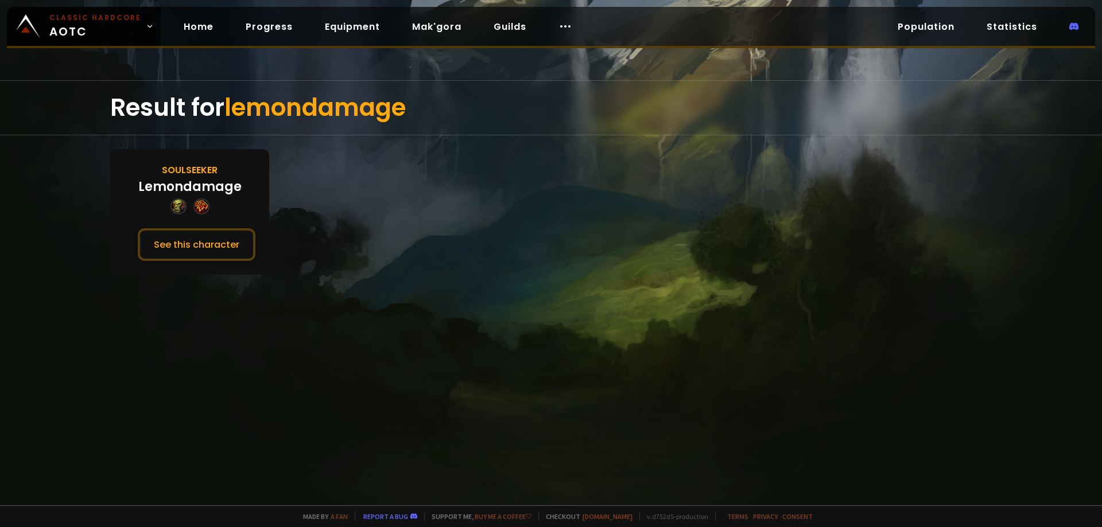
drag, startPoint x: 593, startPoint y: 137, endPoint x: 582, endPoint y: 135, distance: 10.4
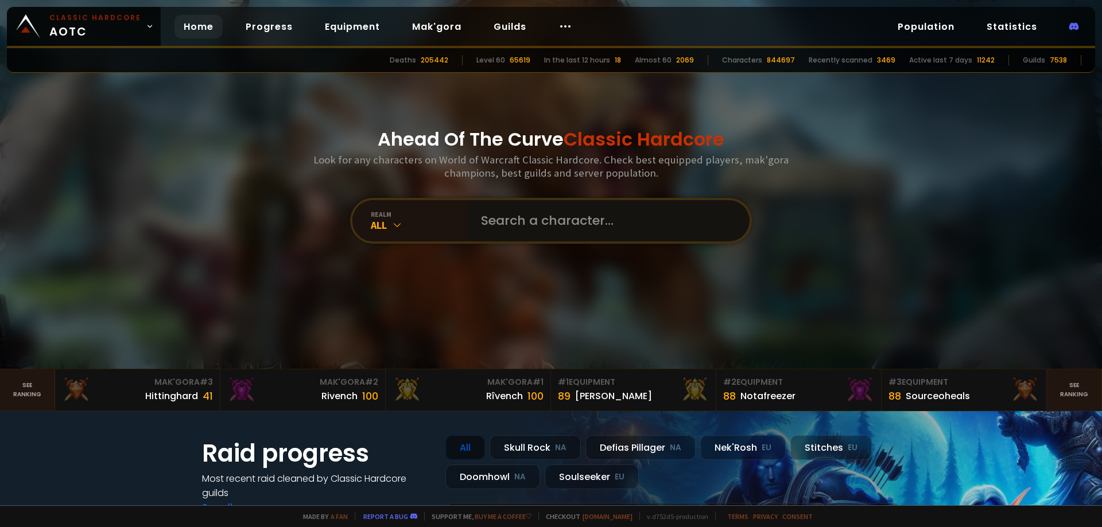
click at [506, 212] on input "text" at bounding box center [605, 220] width 262 height 41
type input "noress"
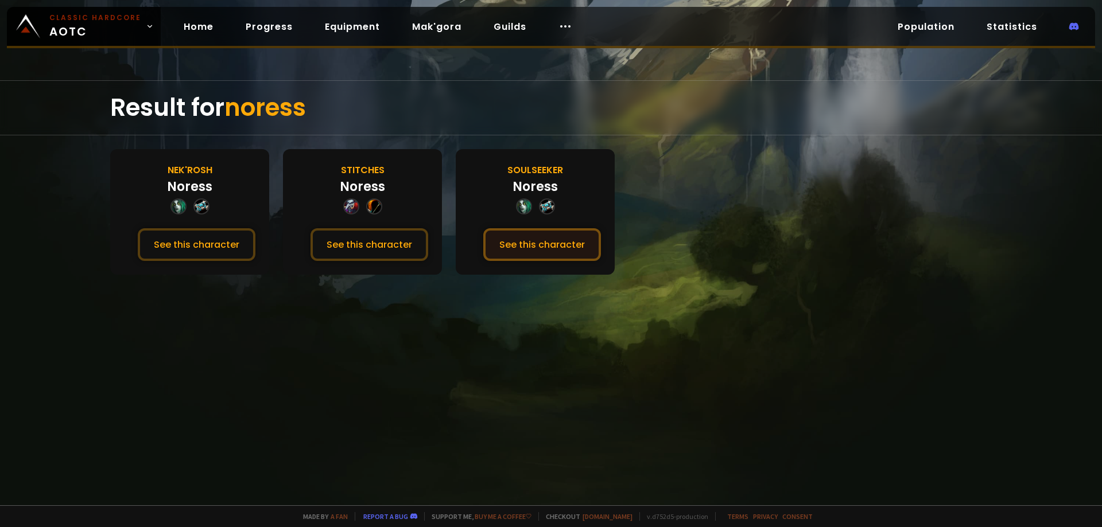
click at [520, 240] on button "See this character" at bounding box center [542, 244] width 118 height 33
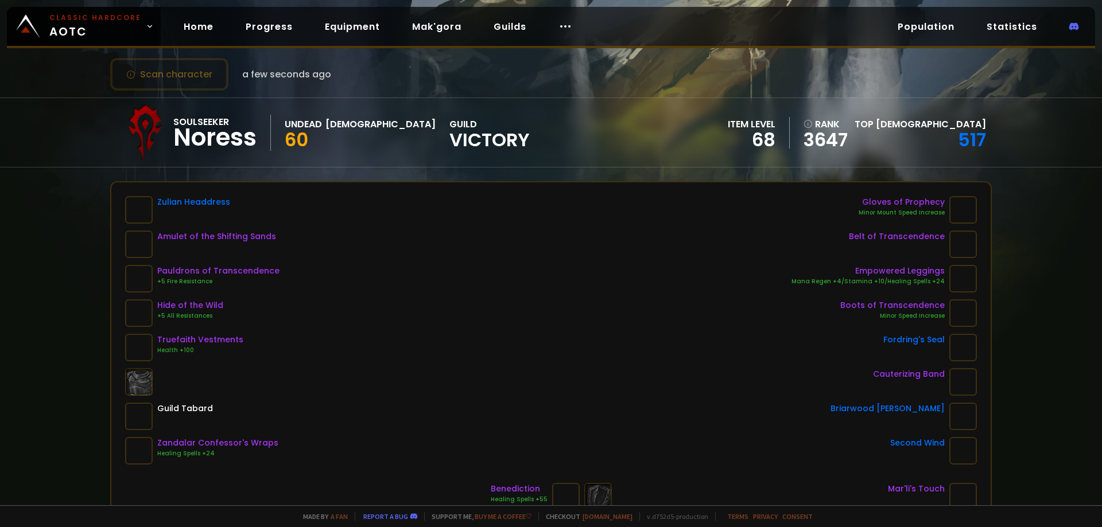
scroll to position [57, 0]
